Goal: Information Seeking & Learning: Learn about a topic

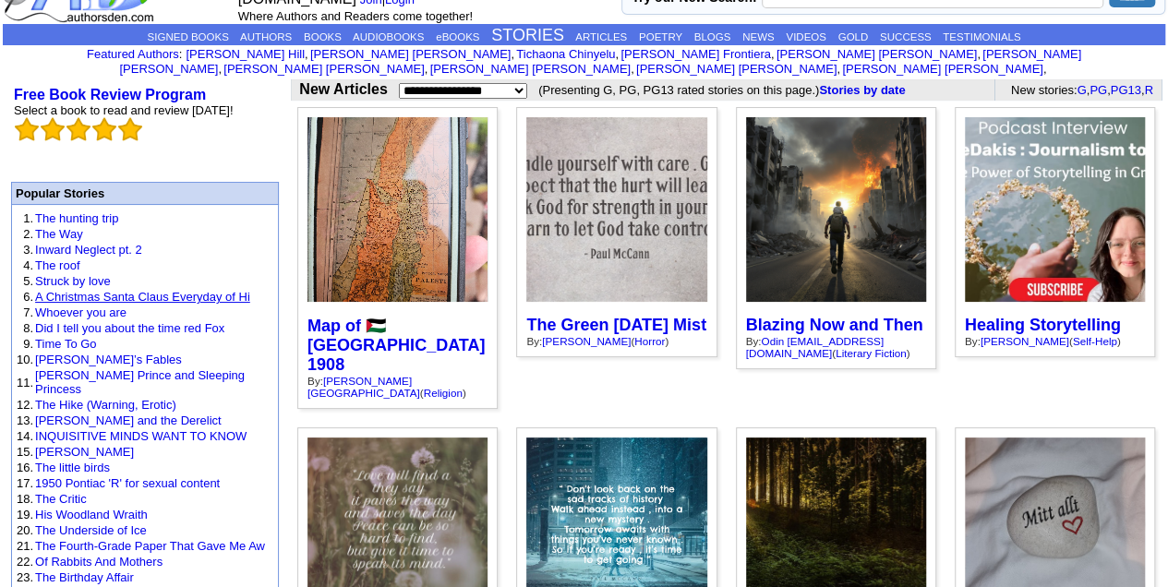
scroll to position [123, 0]
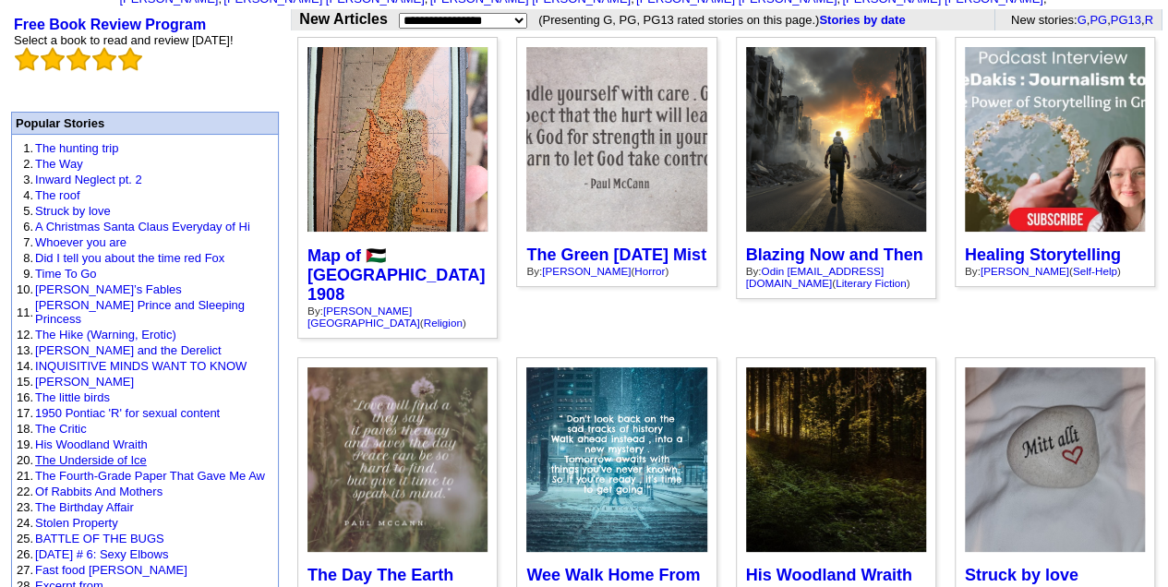
click at [76, 453] on link "The Underside of Ice" at bounding box center [91, 460] width 112 height 14
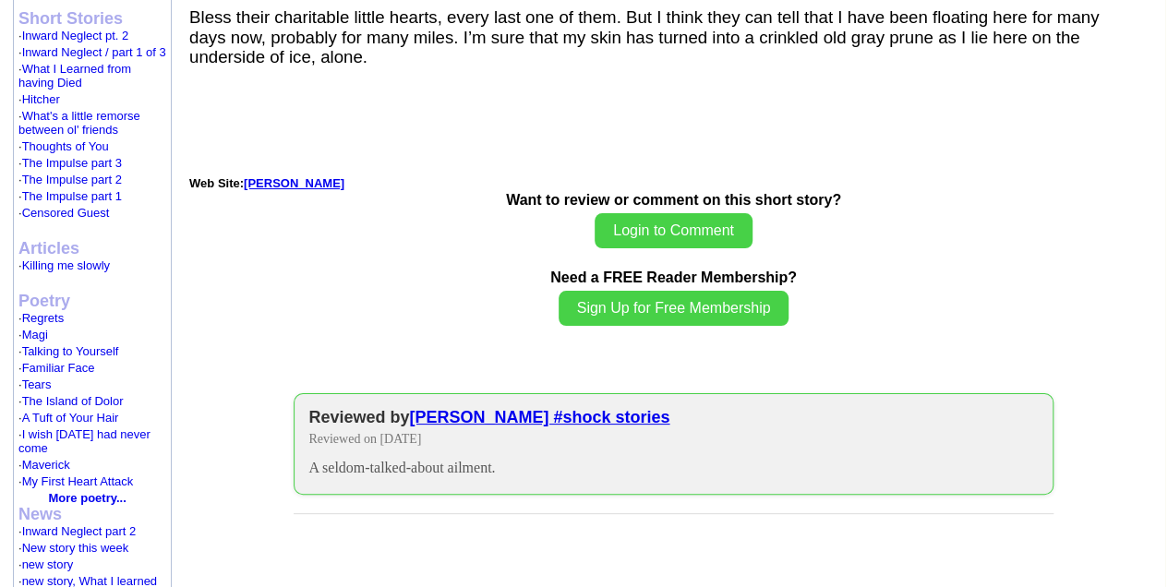
scroll to position [739, 0]
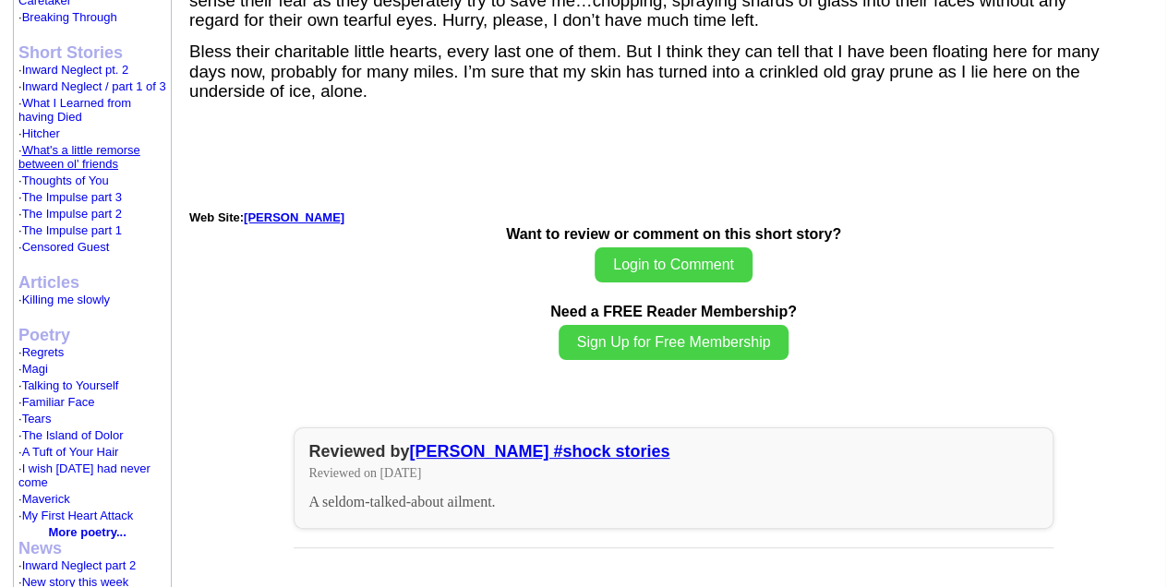
click at [54, 144] on link "What's a little remorse between ol' friends" at bounding box center [79, 157] width 122 height 28
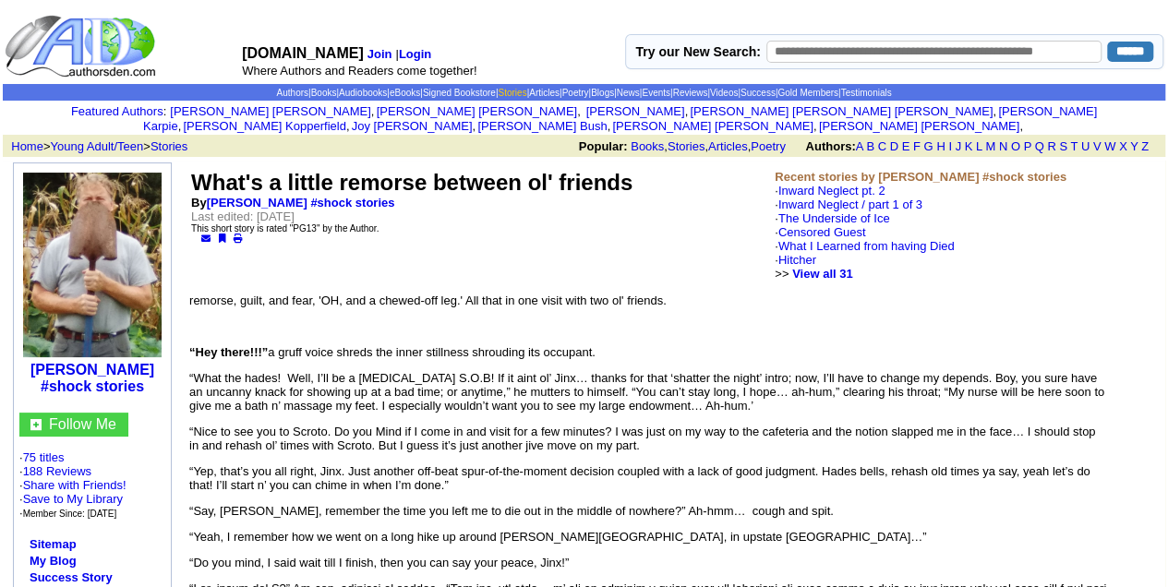
click at [498, 91] on link "Stories" at bounding box center [512, 93] width 29 height 10
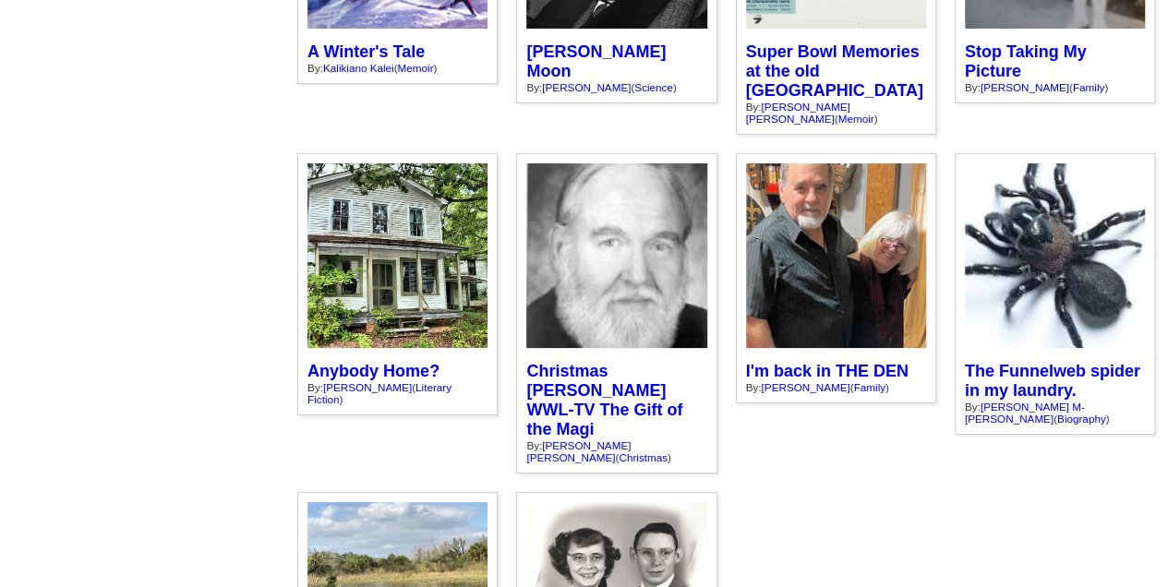
scroll to position [5417, 0]
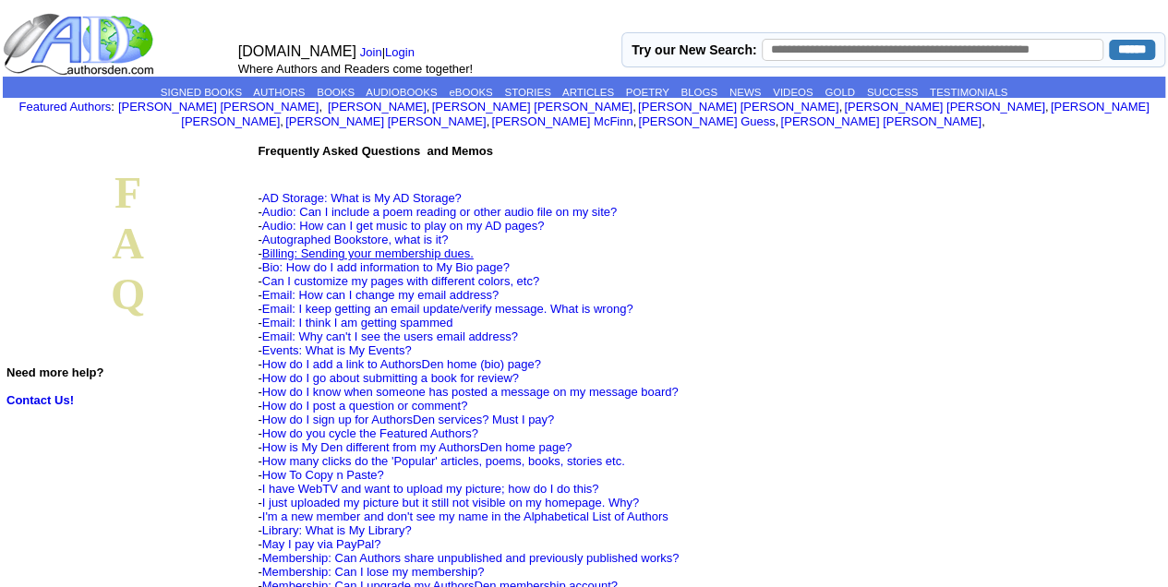
click at [408, 247] on link "Billing: Sending your membership dues." at bounding box center [367, 254] width 211 height 14
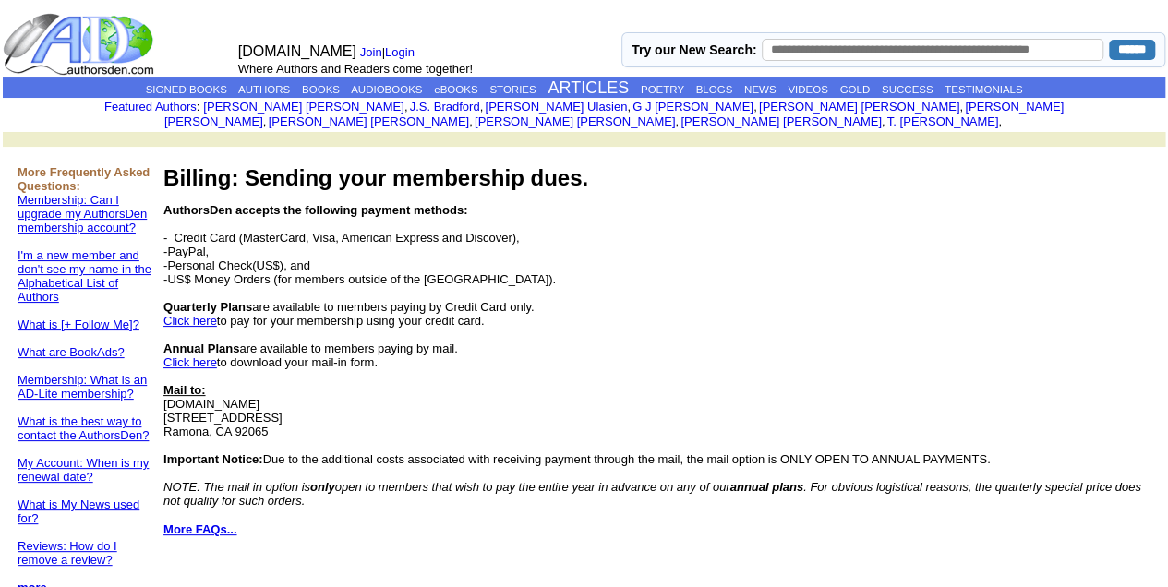
click at [201, 356] on font "Click here" at bounding box center [190, 363] width 54 height 14
click at [68, 377] on link "Membership: What is an AD-Lite membership?" at bounding box center [82, 387] width 129 height 28
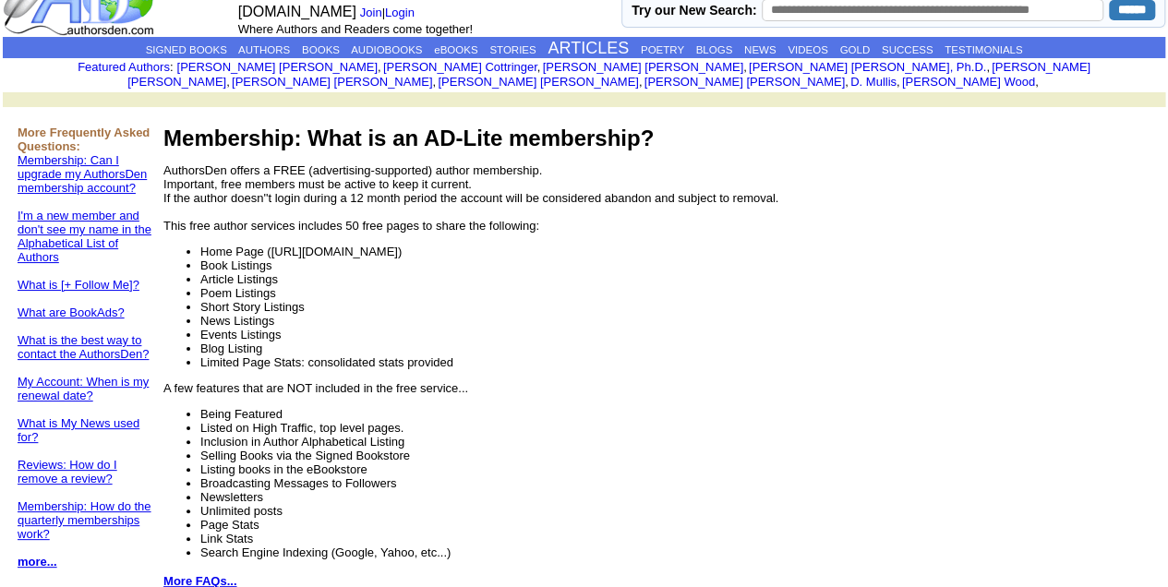
scroll to position [61, 0]
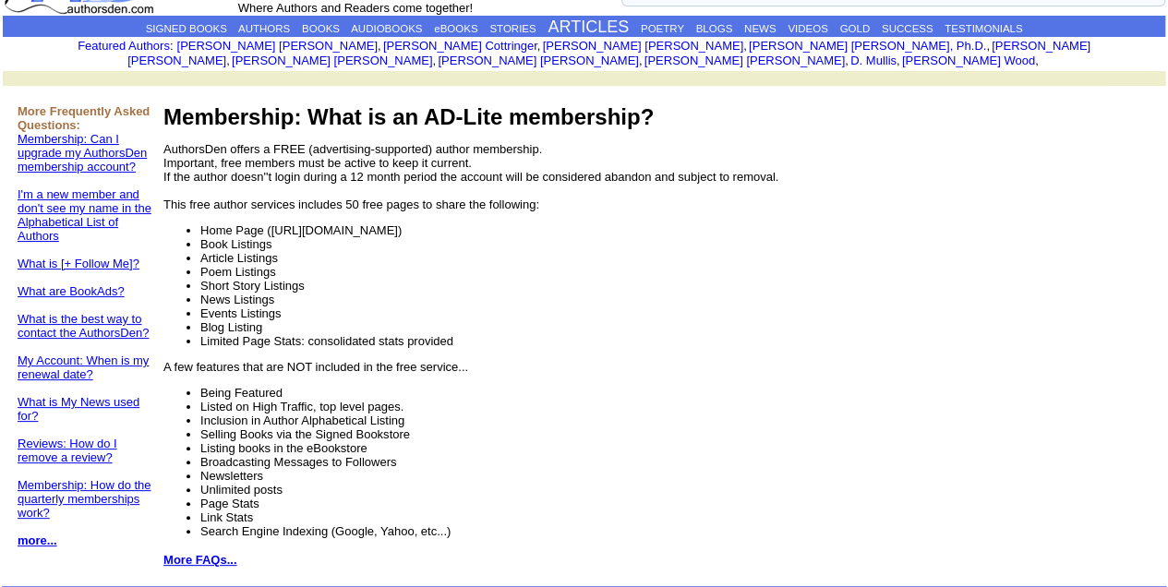
click at [29, 536] on link "more..." at bounding box center [38, 541] width 40 height 14
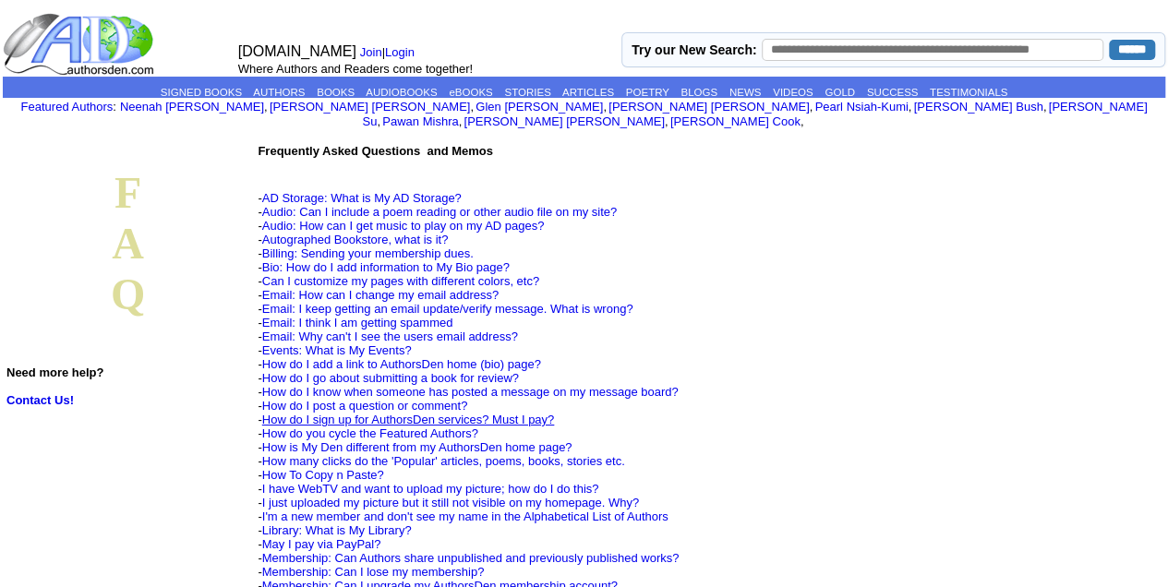
click at [367, 413] on link "How do I sign up for AuthorsDen services? Must I pay?" at bounding box center [408, 420] width 293 height 14
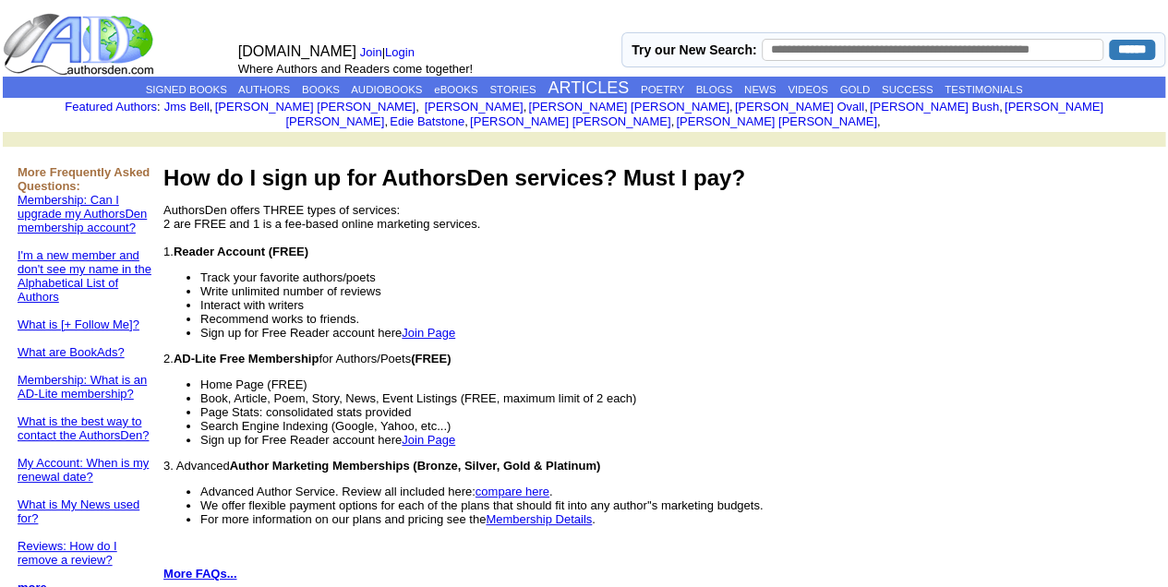
click at [521, 485] on font "compare here" at bounding box center [513, 492] width 74 height 14
